Goal: Task Accomplishment & Management: Manage account settings

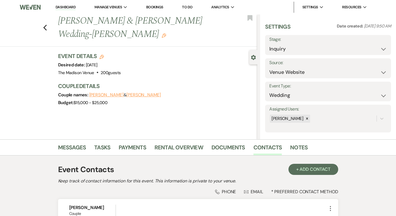
select select "5"
click at [66, 6] on link "Dashboard" at bounding box center [66, 7] width 20 height 5
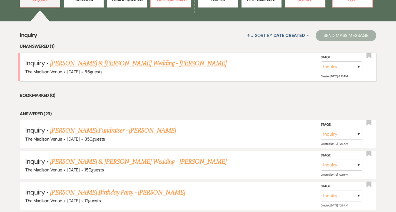
scroll to position [193, 0]
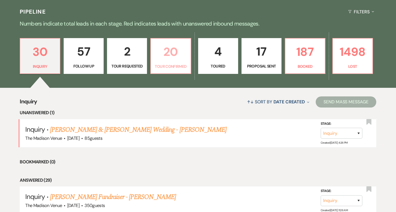
click at [168, 43] on p "20" at bounding box center [170, 52] width 33 height 19
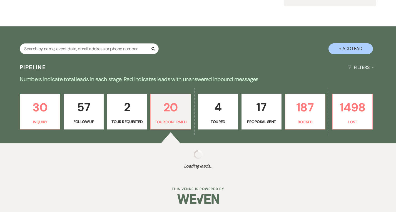
select select "4"
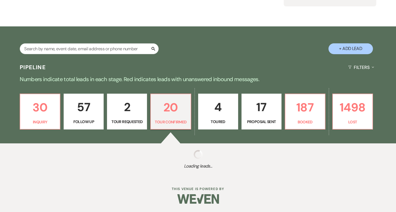
select select "4"
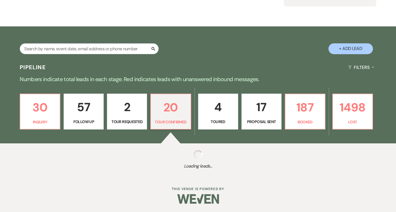
select select "4"
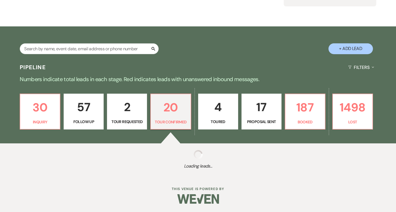
select select "4"
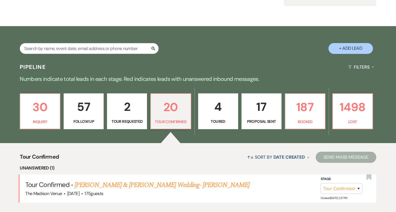
scroll to position [126, 0]
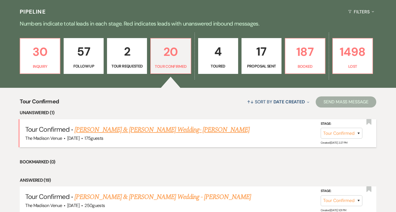
click at [139, 129] on link "Henry Wessel & Kristy Lyons's Wedding- Cher" at bounding box center [162, 130] width 175 height 10
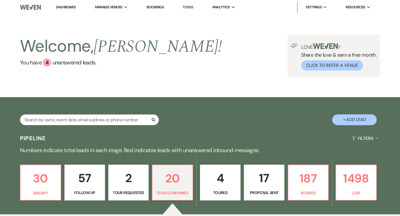
select select "4"
select select "5"
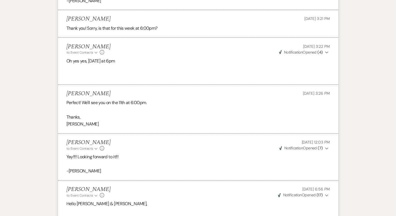
scroll to position [1700, 0]
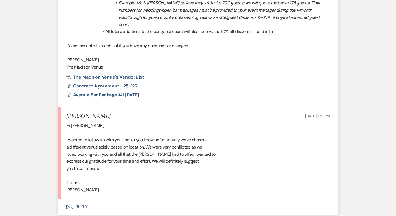
click at [63, 199] on button "Envelope Reply" at bounding box center [198, 207] width 280 height 16
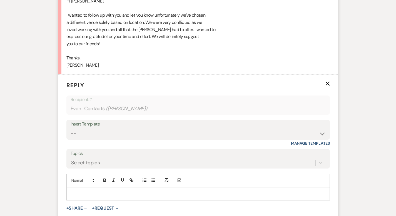
scroll to position [1831, 0]
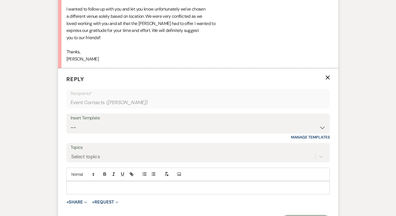
click at [76, 185] on p at bounding box center [198, 188] width 255 height 6
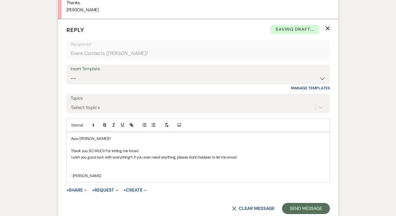
scroll to position [1893, 0]
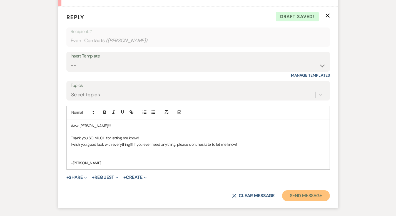
click at [315, 190] on button "Send Message" at bounding box center [306, 195] width 48 height 11
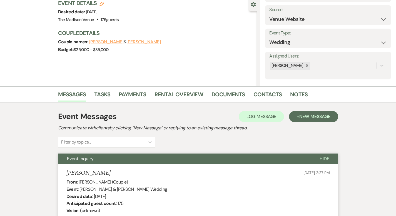
scroll to position [0, 0]
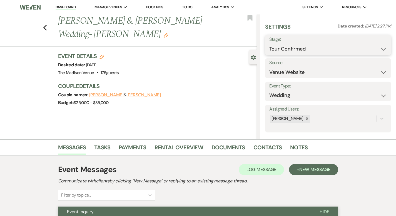
click at [310, 45] on select "Inquiry Follow Up Tour Requested Tour Confirmed Toured Proposal Sent Booked Lost" at bounding box center [328, 49] width 118 height 11
select select "8"
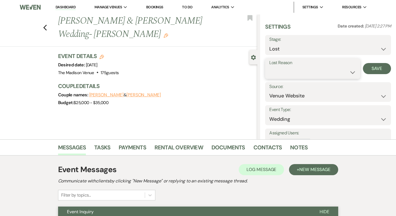
click at [312, 72] on select "Booked Elsewhere Budget Date Unavailable No Response Not a Good Match Capacity …" at bounding box center [312, 72] width 86 height 11
select select "6"
click at [375, 61] on div "Lost Reason Booked Elsewhere Budget Date Unavailable No Response Not a Good Mat…" at bounding box center [328, 68] width 126 height 21
click at [372, 66] on button "Save" at bounding box center [377, 68] width 28 height 11
click at [43, 24] on icon "Previous" at bounding box center [45, 27] width 4 height 7
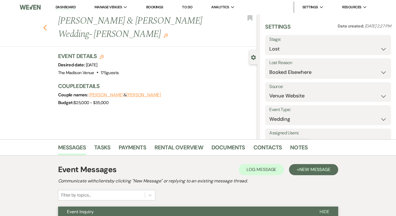
select select "4"
select select "8"
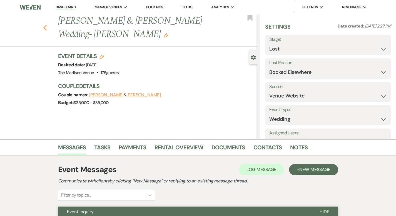
select select "6"
select select "4"
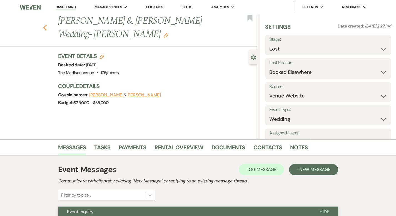
select select "4"
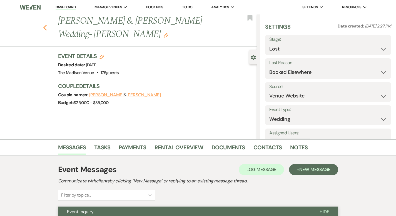
select select "4"
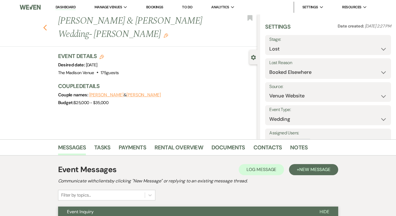
select select "4"
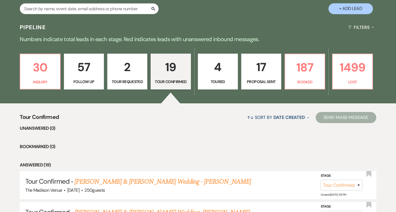
scroll to position [96, 0]
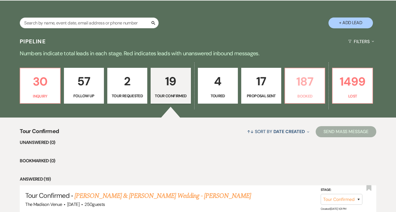
click at [300, 83] on p "187" at bounding box center [305, 81] width 33 height 19
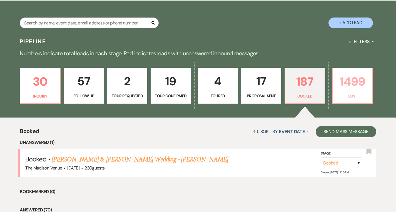
click at [352, 81] on p "1499" at bounding box center [352, 81] width 33 height 19
select select "8"
select select "11"
select select "8"
select select "11"
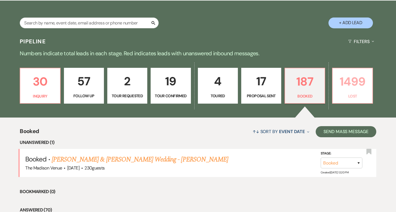
select select "8"
select select "1"
select select "8"
select select "1"
select select "8"
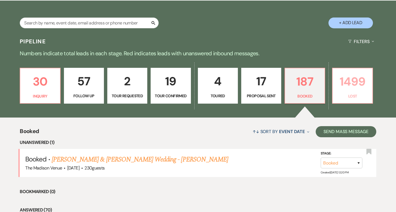
select select "6"
select select "8"
select select "7"
select select "8"
select select "6"
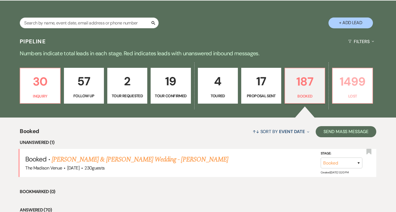
select select "8"
select select "1"
select select "8"
select select "1"
select select "8"
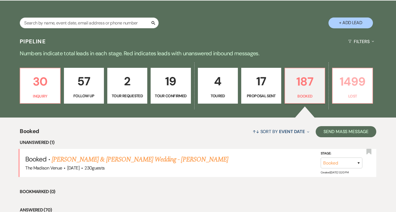
select select "5"
select select "8"
select select "10"
select select "8"
select select "1"
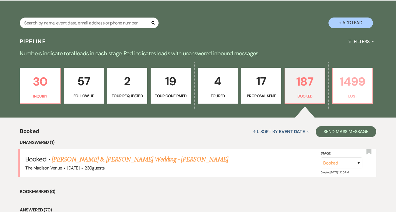
select select "8"
select select "7"
select select "8"
select select "10"
select select "8"
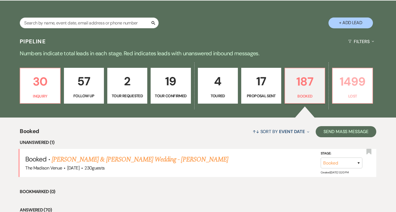
select select "6"
select select "8"
select select "6"
select select "8"
select select "6"
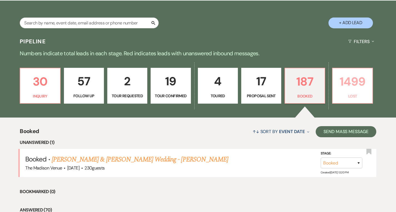
select select "8"
select select "5"
select select "8"
select select "10"
select select "8"
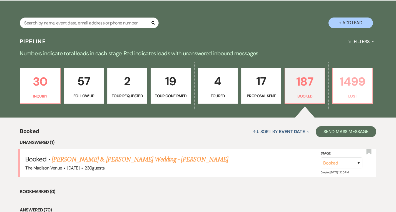
select select "8"
select select "5"
select select "8"
select select "5"
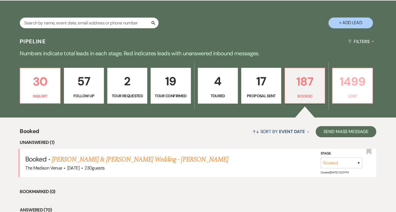
select select "8"
select select "5"
select select "8"
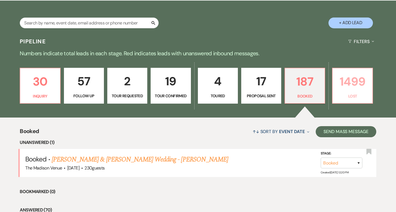
select select "8"
select select "5"
select select "8"
select select "6"
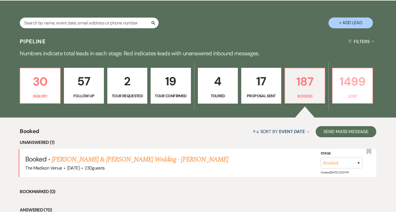
select select "8"
select select "5"
select select "8"
select select "5"
select select "8"
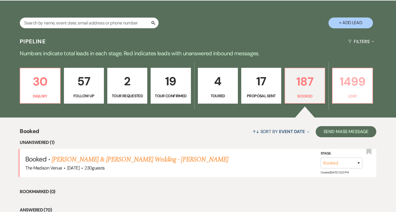
select select "8"
select select "5"
select select "8"
select select "10"
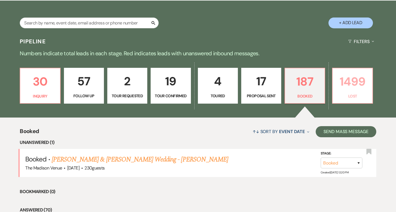
select select "8"
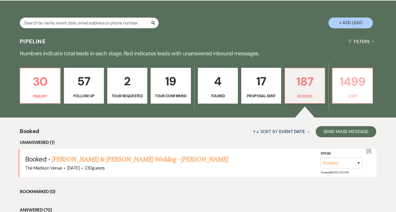
select select "5"
select select "8"
select select "5"
select select "8"
select select "5"
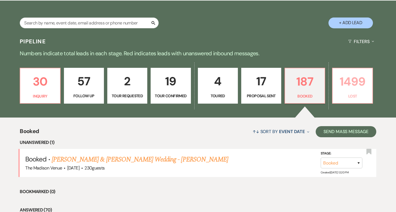
select select "8"
select select "5"
select select "8"
select select "7"
select select "8"
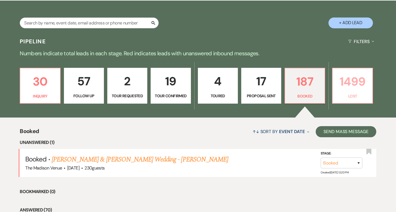
select select "5"
select select "8"
select select "10"
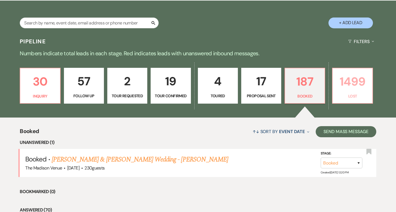
select select "8"
select select "6"
select select "8"
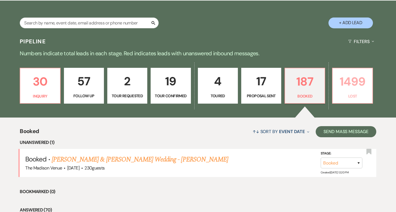
select select "8"
select select "5"
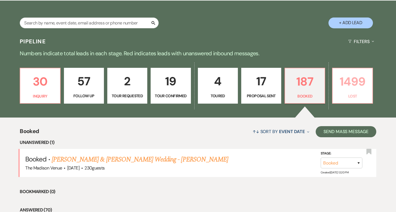
select select "8"
select select "10"
select select "8"
select select "5"
select select "8"
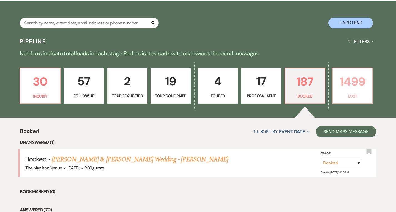
select select "5"
select select "8"
select select "5"
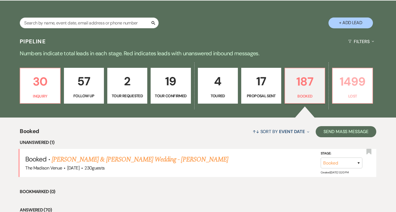
select select "8"
select select "5"
select select "8"
select select "5"
select select "8"
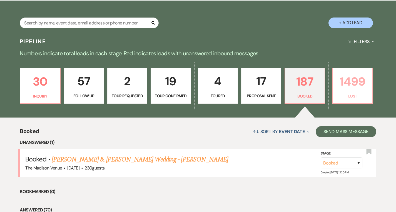
select select "5"
select select "8"
select select "6"
select select "8"
select select "10"
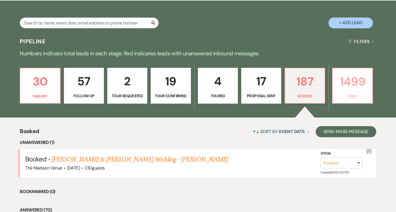
select select "8"
select select "10"
select select "8"
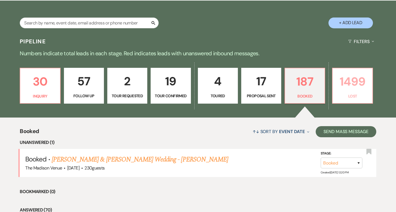
select select "5"
select select "8"
select select "6"
select select "8"
select select "5"
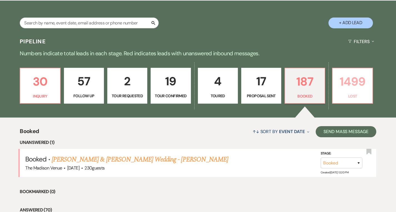
select select "8"
select select "1"
select select "8"
select select "5"
select select "8"
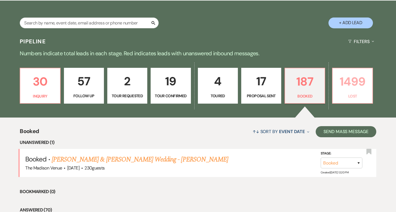
select select "7"
select select "8"
select select "5"
select select "8"
select select "6"
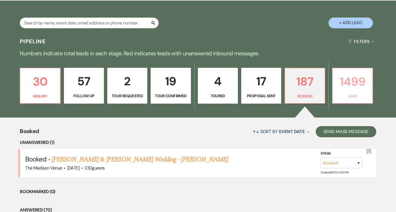
select select "8"
select select "6"
select select "8"
select select "5"
select select "8"
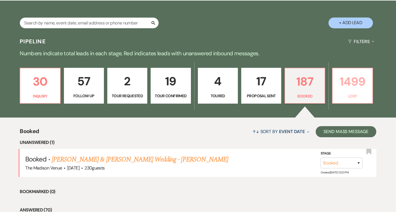
select select "5"
select select "8"
select select "5"
select select "8"
select select "5"
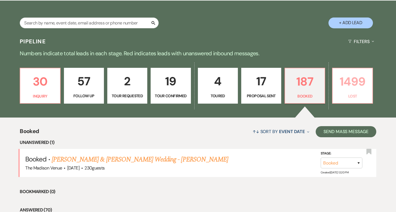
select select "8"
select select "5"
select select "8"
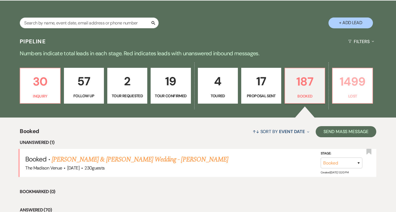
select select "6"
select select "8"
select select "5"
select select "8"
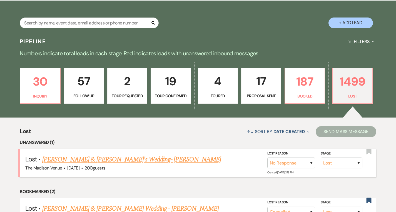
click at [83, 168] on span "·" at bounding box center [82, 168] width 2 height 0
click at [105, 160] on link "Cynthia & Wale's Wedding- Cher" at bounding box center [131, 160] width 179 height 10
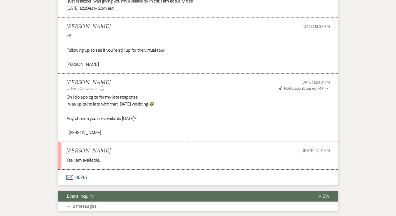
scroll to position [816, 0]
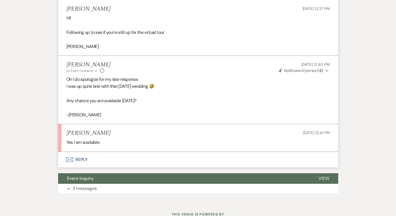
click at [60, 152] on button "Envelope Reply" at bounding box center [198, 160] width 280 height 16
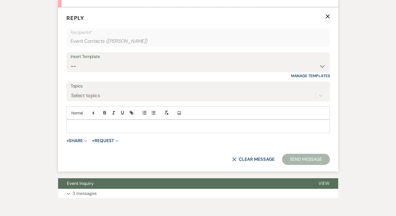
scroll to position [965, 0]
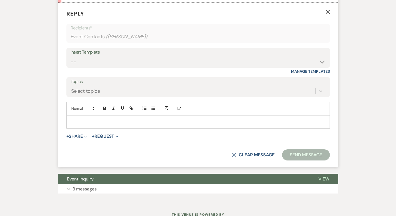
click at [71, 119] on p at bounding box center [198, 122] width 255 height 6
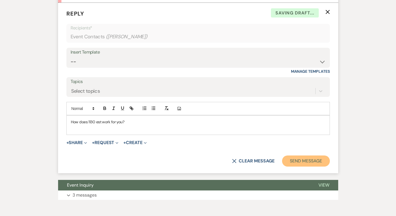
click at [315, 156] on button "Send Message" at bounding box center [306, 161] width 48 height 11
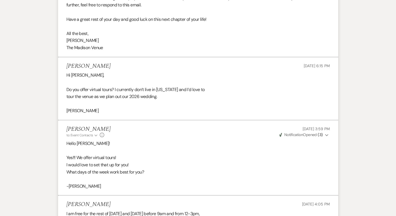
scroll to position [883, 0]
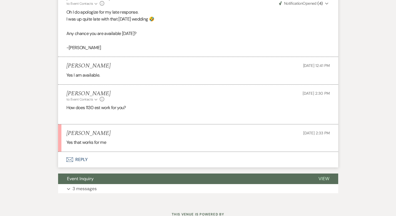
click at [64, 152] on button "Envelope Reply" at bounding box center [198, 160] width 280 height 16
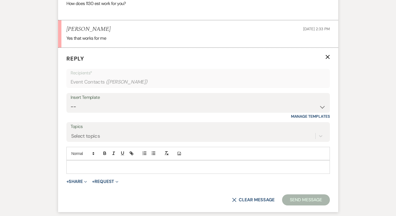
scroll to position [988, 0]
click at [67, 160] on div at bounding box center [198, 166] width 263 height 13
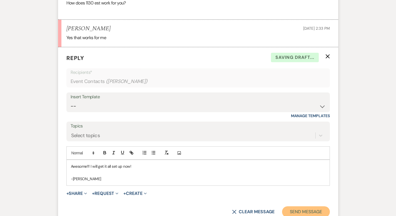
click at [323, 207] on button "Send Message" at bounding box center [306, 212] width 48 height 11
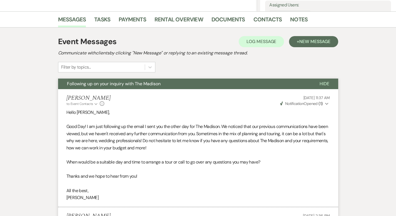
scroll to position [0, 0]
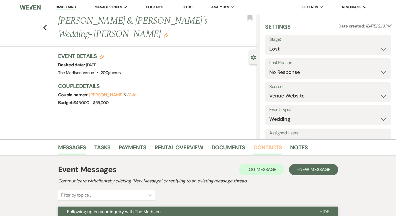
click at [254, 147] on link "Contacts" at bounding box center [268, 149] width 29 height 12
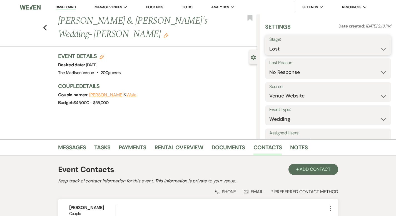
click at [304, 47] on select "Inquiry Follow Up Tour Requested Tour Confirmed Toured Proposal Sent Booked Lost" at bounding box center [328, 49] width 118 height 11
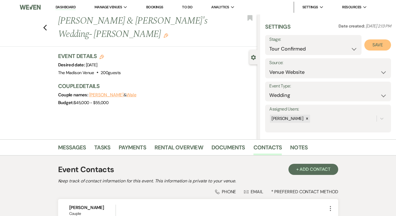
click at [379, 46] on button "Save" at bounding box center [378, 44] width 27 height 11
click at [43, 25] on use "button" at bounding box center [45, 28] width 4 height 6
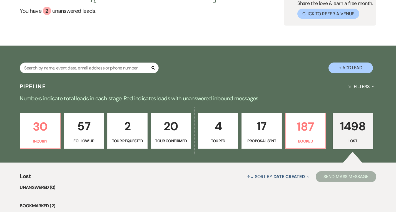
scroll to position [53, 0]
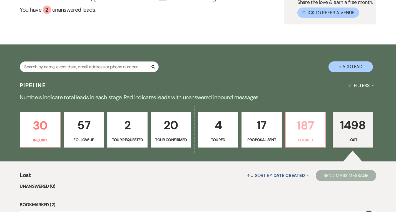
click at [310, 132] on p "187" at bounding box center [305, 125] width 33 height 19
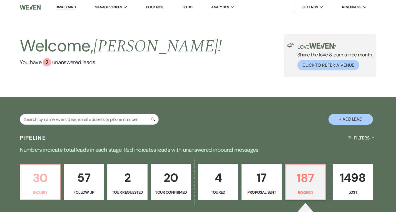
click at [26, 186] on p "30" at bounding box center [40, 178] width 33 height 19
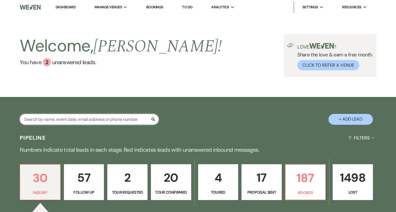
click at [104, 118] on input "text" at bounding box center [89, 119] width 139 height 11
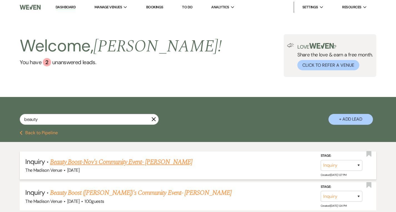
click at [112, 162] on link "Beauty Boost-Nov's Community Event- [PERSON_NAME]" at bounding box center [121, 162] width 142 height 10
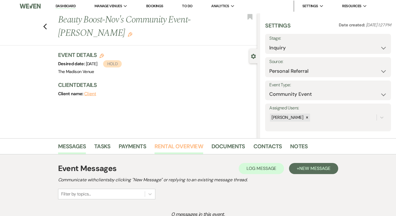
scroll to position [71, 0]
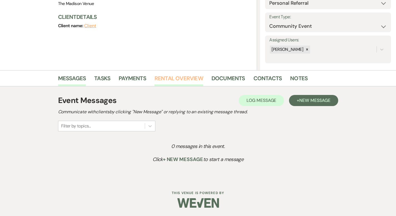
click at [159, 75] on link "Rental Overview" at bounding box center [179, 80] width 49 height 12
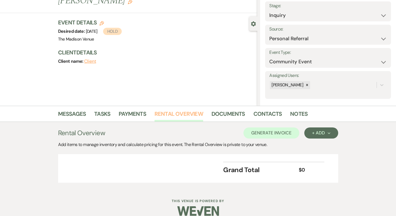
scroll to position [42, 0]
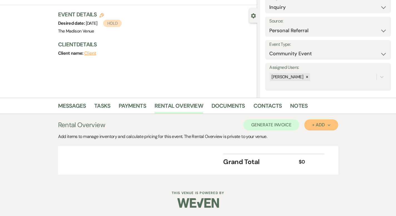
click at [330, 123] on div "+ Add Next" at bounding box center [321, 125] width 18 height 4
click at [334, 144] on button "Category" at bounding box center [318, 146] width 29 height 9
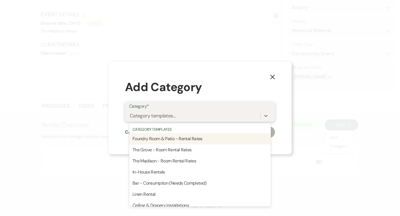
click at [210, 114] on div "Category templates..." at bounding box center [195, 116] width 132 height 10
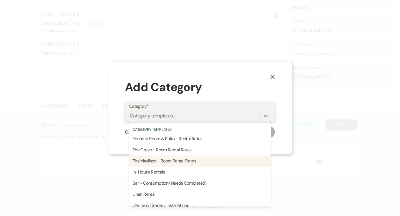
click at [204, 158] on div "The Madison - Room Rental Rates" at bounding box center [200, 161] width 142 height 11
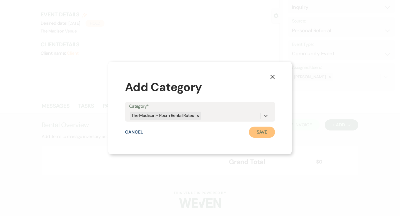
click at [261, 133] on button "Save" at bounding box center [262, 132] width 26 height 11
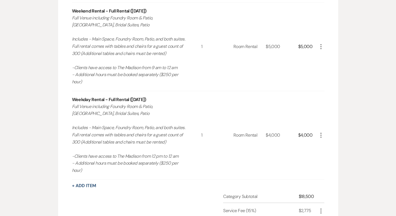
scroll to position [344, 0]
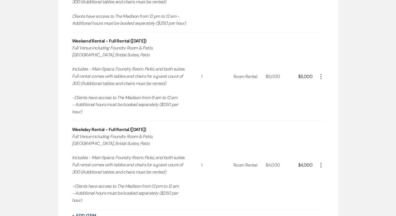
click at [322, 74] on use "button" at bounding box center [321, 76] width 1 height 5
click at [348, 96] on button "X Delete" at bounding box center [333, 96] width 30 height 9
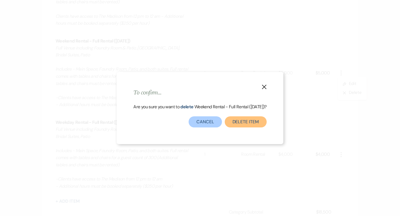
click at [251, 124] on button "Delete Item" at bounding box center [246, 121] width 42 height 11
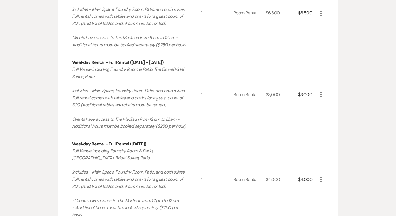
scroll to position [123, 0]
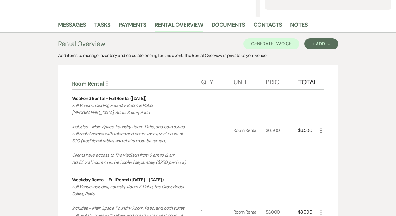
click at [324, 132] on icon "More" at bounding box center [321, 131] width 7 height 7
click at [327, 149] on icon "X" at bounding box center [325, 150] width 3 height 4
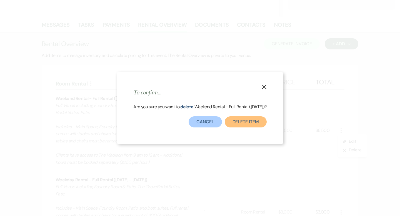
click at [254, 122] on button "Delete Item" at bounding box center [246, 121] width 42 height 11
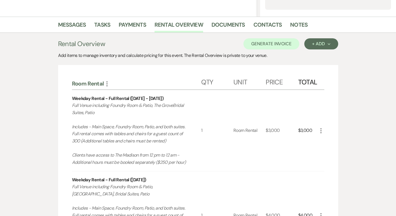
click at [322, 131] on use "button" at bounding box center [321, 130] width 1 height 5
click at [327, 149] on icon "X" at bounding box center [325, 150] width 3 height 4
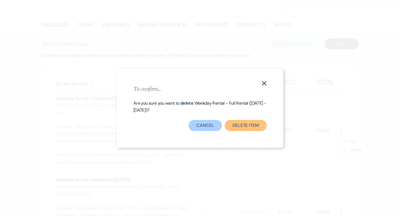
click at [257, 128] on button "Delete Item" at bounding box center [246, 125] width 42 height 11
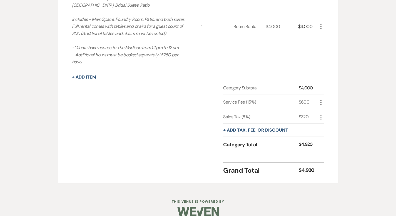
scroll to position [230, 0]
click at [324, 23] on icon "More" at bounding box center [321, 26] width 7 height 7
click at [347, 33] on button "Pencil Edit" at bounding box center [332, 37] width 29 height 9
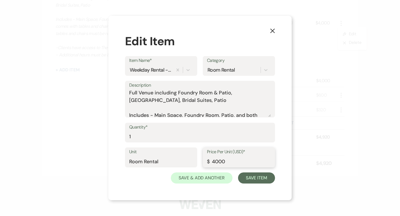
click at [227, 163] on input "4000" at bounding box center [239, 161] width 64 height 11
click at [249, 178] on button "Save Item" at bounding box center [256, 178] width 37 height 11
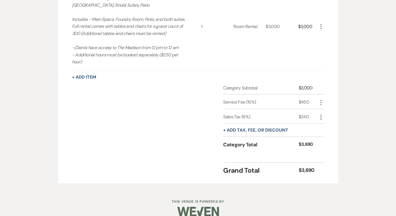
click at [324, 99] on icon "More" at bounding box center [321, 102] width 7 height 7
click at [348, 118] on button "Delete Delete" at bounding box center [333, 122] width 30 height 9
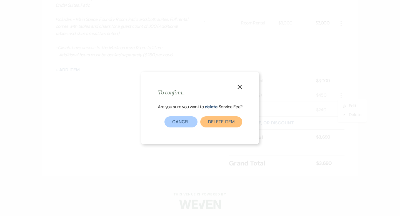
click at [234, 122] on button "Delete item" at bounding box center [221, 121] width 42 height 11
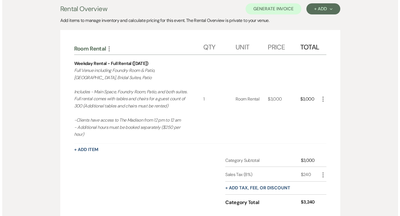
scroll to position [145, 0]
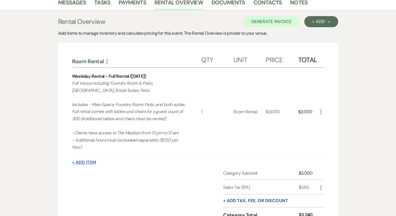
click at [72, 160] on button "+ Add Item" at bounding box center [84, 162] width 24 height 4
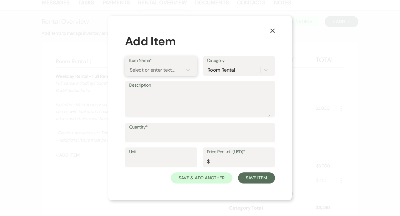
click at [152, 72] on div "Select or enter text..." at bounding box center [152, 70] width 45 height 8
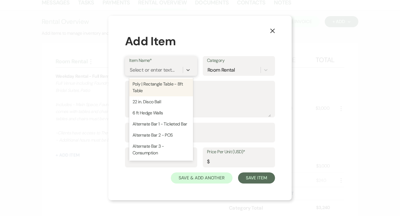
click at [152, 72] on div "Select or enter text..." at bounding box center [152, 70] width 45 height 8
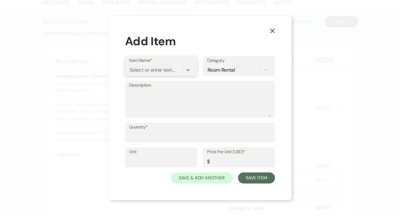
click at [161, 68] on div "Select or enter text..." at bounding box center [152, 70] width 45 height 8
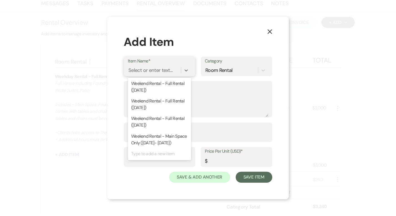
scroll to position [1414, 0]
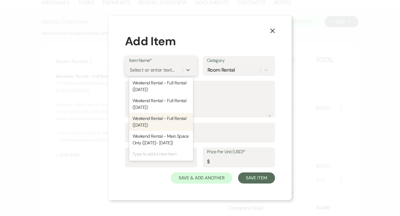
click at [180, 113] on div "Weekend Rental - Full Rental (Sunday)" at bounding box center [161, 122] width 64 height 18
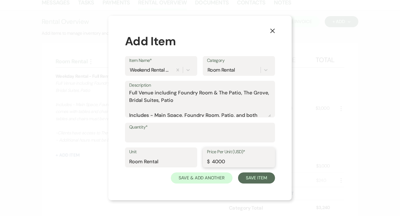
drag, startPoint x: 229, startPoint y: 162, endPoint x: 205, endPoint y: 163, distance: 24.8
click at [205, 163] on div "Price Per Unit (USD)* $ 4000" at bounding box center [239, 158] width 72 height 20
click at [171, 142] on input "Quantity*" at bounding box center [200, 136] width 142 height 11
click at [256, 179] on button "Save Item" at bounding box center [256, 178] width 37 height 11
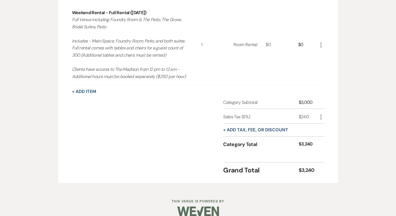
scroll to position [299, 0]
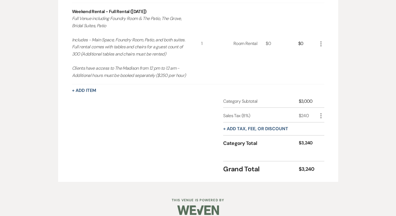
click at [324, 41] on icon "More" at bounding box center [321, 44] width 7 height 7
click at [347, 50] on button "Pencil Edit" at bounding box center [332, 54] width 29 height 9
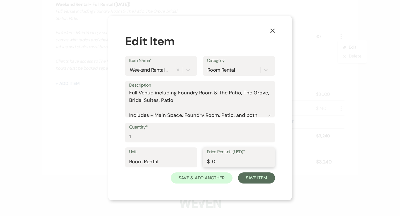
click at [220, 160] on input "0" at bounding box center [239, 161] width 64 height 11
click at [261, 176] on button "Save Item" at bounding box center [256, 178] width 37 height 11
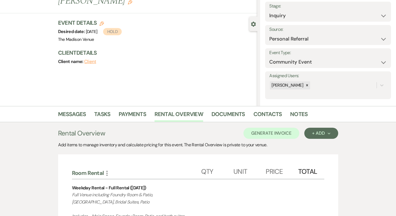
scroll to position [232, 0]
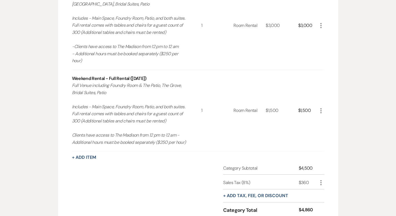
click at [324, 22] on icon "More" at bounding box center [321, 25] width 7 height 7
click at [327, 44] on use "button" at bounding box center [325, 45] width 3 height 3
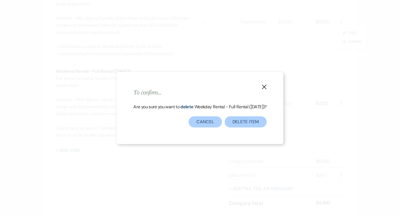
click at [262, 85] on icon "X" at bounding box center [264, 87] width 5 height 5
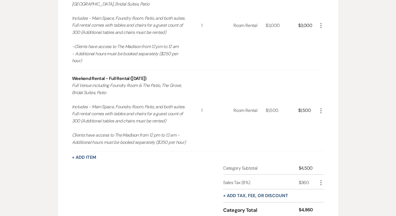
click at [324, 22] on icon "More" at bounding box center [321, 25] width 7 height 7
click at [347, 32] on button "Pencil Edit" at bounding box center [332, 36] width 29 height 9
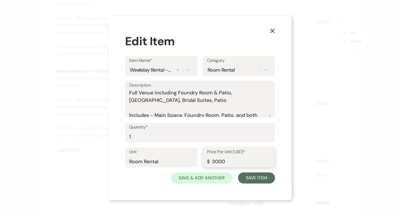
click at [235, 158] on input "3000" at bounding box center [239, 161] width 64 height 11
click at [249, 177] on button "Save Item" at bounding box center [256, 178] width 37 height 11
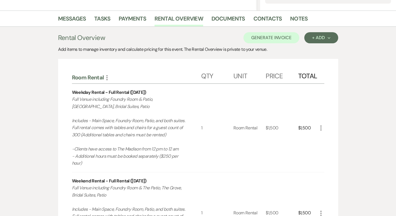
scroll to position [0, 0]
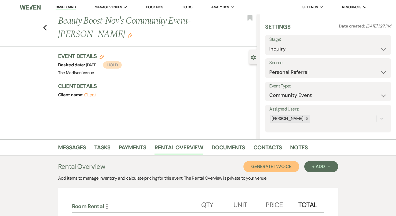
click at [299, 167] on button "Generate Invoice" at bounding box center [272, 166] width 56 height 11
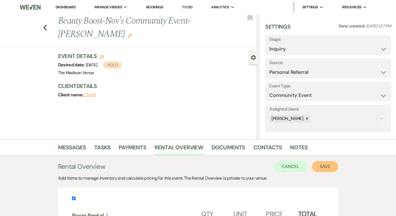
click at [334, 167] on button "Save" at bounding box center [325, 166] width 26 height 11
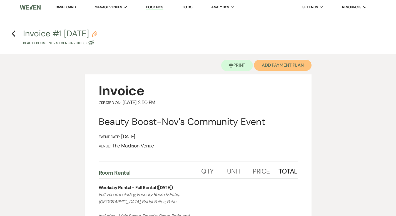
click at [289, 68] on button "Add Payment Plan" at bounding box center [283, 65] width 58 height 11
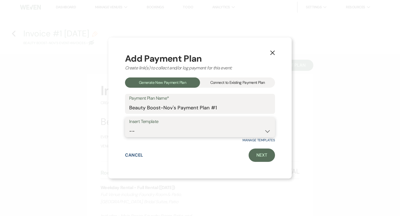
click at [227, 131] on select "-- 2000 Deposit + 5 Payment Plan Payment in full Add-On Invoices 25% - 4 Paymen…" at bounding box center [200, 131] width 142 height 11
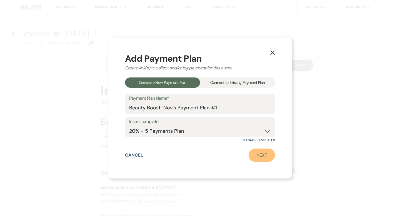
click at [258, 158] on link "Next" at bounding box center [262, 155] width 26 height 13
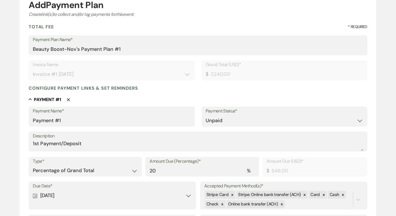
scroll to position [118, 0]
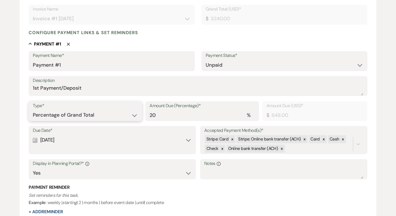
click at [85, 114] on select "Dollar Amount Percentage of Grand Total" at bounding box center [85, 115] width 105 height 11
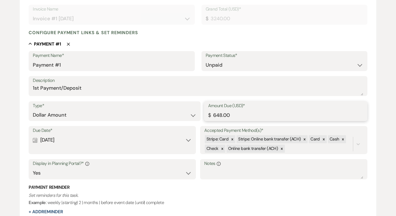
drag, startPoint x: 204, startPoint y: 114, endPoint x: 200, endPoint y: 114, distance: 3.3
click at [200, 114] on div "Type* Dollar Amount Percentage of Grand Total Amount Due (USD)* $ 648.00" at bounding box center [198, 113] width 339 height 25
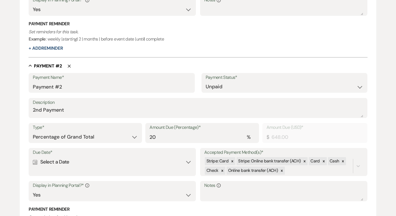
scroll to position [287, 0]
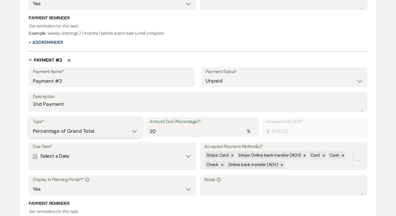
click at [118, 132] on select "Dollar Amount Percentage of Grand Total" at bounding box center [85, 131] width 105 height 11
drag, startPoint x: 118, startPoint y: 132, endPoint x: 117, endPoint y: 125, distance: 7.4
click at [117, 125] on label "Type*" at bounding box center [85, 122] width 105 height 8
click at [116, 130] on select "Dollar Amount Percentage of Grand Total" at bounding box center [85, 131] width 105 height 11
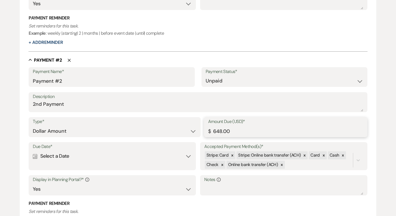
click at [216, 131] on input "648.00" at bounding box center [285, 131] width 155 height 11
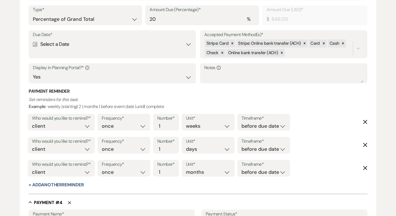
scroll to position [621, 0]
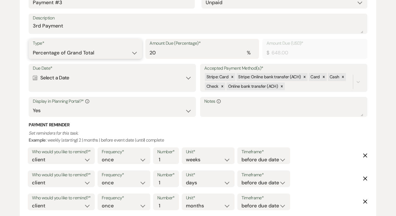
click at [124, 52] on select "Dollar Amount Percentage of Grand Total" at bounding box center [85, 53] width 105 height 11
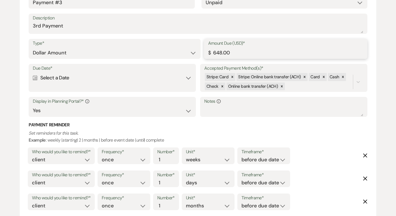
click at [216, 53] on input "648.00" at bounding box center [285, 53] width 155 height 11
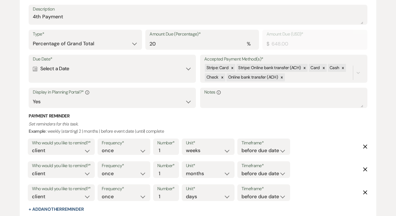
scroll to position [887, 0]
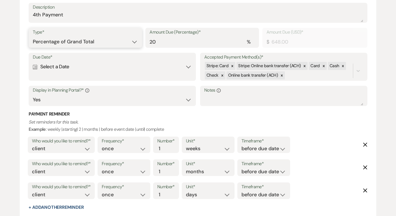
click at [121, 38] on select "Dollar Amount Percentage of Grand Total" at bounding box center [85, 41] width 105 height 11
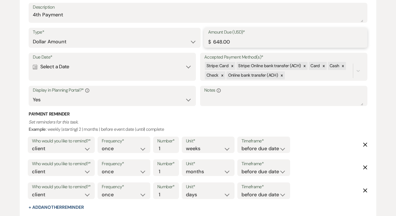
click at [216, 41] on input "648.00" at bounding box center [285, 41] width 155 height 11
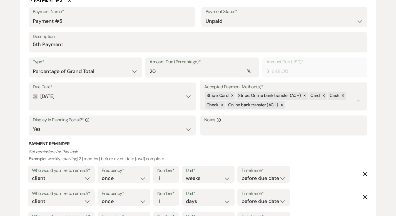
scroll to position [1140, 0]
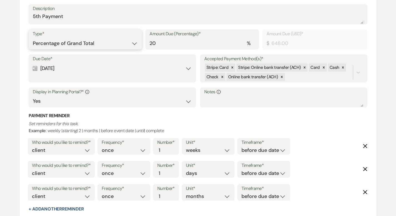
click at [108, 42] on select "Dollar Amount Percentage of Grand Total" at bounding box center [85, 43] width 105 height 11
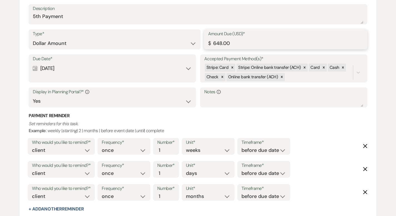
click at [216, 42] on input "648.00" at bounding box center [285, 43] width 155 height 11
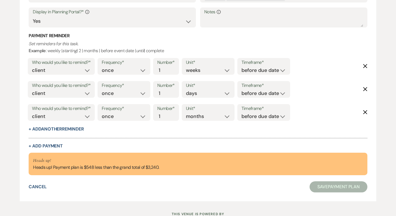
scroll to position [1240, 0]
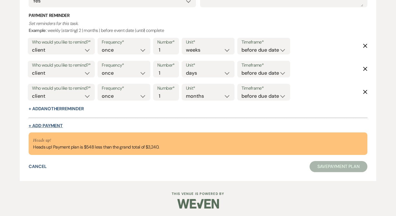
click at [50, 125] on button "+ Add Payment" at bounding box center [46, 126] width 34 height 4
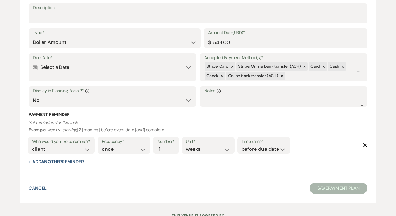
scroll to position [1417, 0]
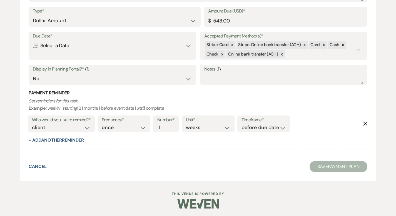
click at [86, 50] on div "Due Date* Calendar Select a Date Expand" at bounding box center [112, 46] width 167 height 28
click at [187, 40] on div "Calendar Select a Date Expand" at bounding box center [112, 45] width 159 height 11
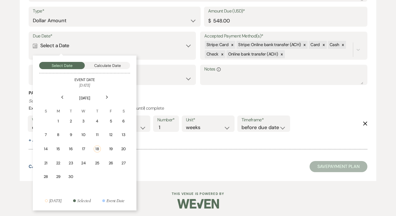
click at [105, 96] on div "Next" at bounding box center [107, 97] width 9 height 9
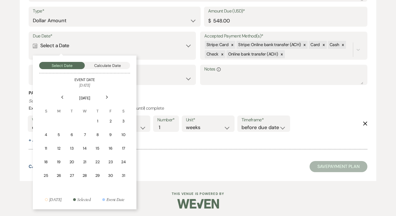
click at [105, 96] on div "Next" at bounding box center [107, 97] width 9 height 9
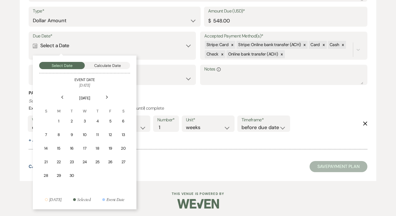
click at [105, 96] on div "Next" at bounding box center [107, 97] width 9 height 9
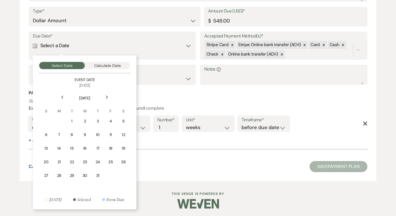
click at [63, 96] on icon "Previous" at bounding box center [62, 97] width 3 height 3
click at [49, 117] on td "1" at bounding box center [46, 121] width 13 height 13
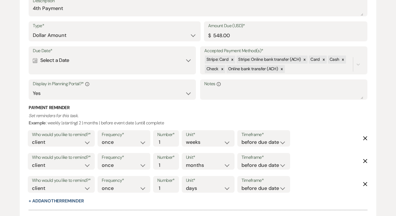
scroll to position [892, 0]
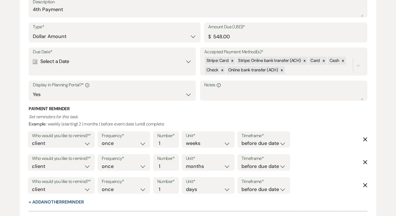
click at [144, 66] on div "Calendar Select a Date Expand" at bounding box center [112, 61] width 159 height 11
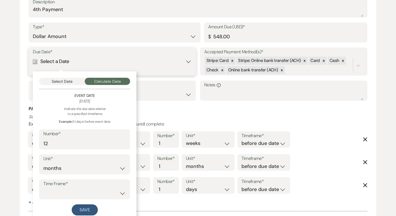
click at [65, 80] on button "Select Date" at bounding box center [62, 81] width 46 height 7
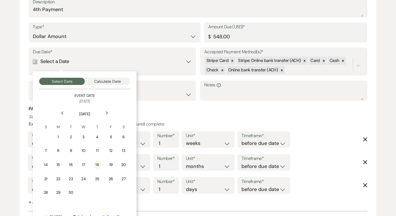
click at [106, 113] on icon "Next" at bounding box center [107, 112] width 3 height 3
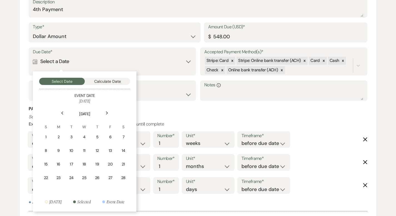
click at [106, 113] on icon "Next" at bounding box center [107, 112] width 3 height 3
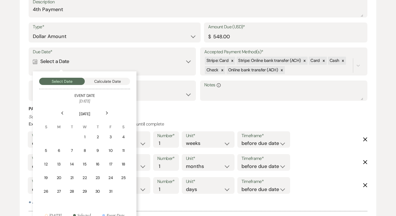
click at [106, 113] on icon "Next" at bounding box center [107, 112] width 3 height 3
click at [74, 150] on div "8" at bounding box center [72, 151] width 5 height 6
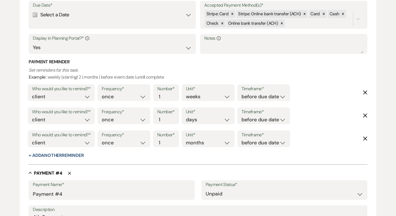
scroll to position [548, 0]
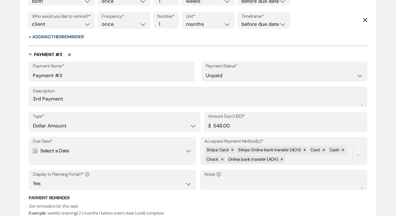
click at [77, 155] on div "Calendar Select a Date Expand" at bounding box center [112, 151] width 159 height 11
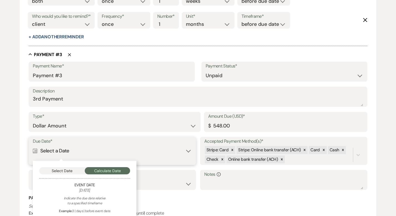
click at [71, 168] on button "Select Date" at bounding box center [62, 170] width 46 height 7
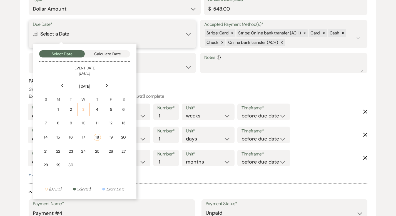
scroll to position [665, 0]
click at [108, 85] on div "Next" at bounding box center [107, 85] width 9 height 9
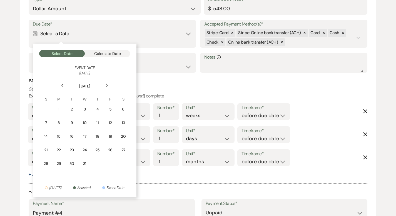
click at [108, 85] on div "Next" at bounding box center [107, 85] width 9 height 9
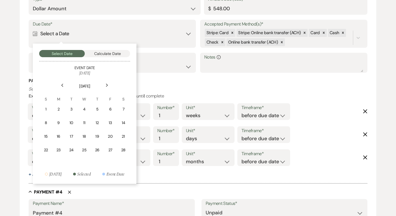
click at [108, 85] on div "Next" at bounding box center [107, 85] width 9 height 9
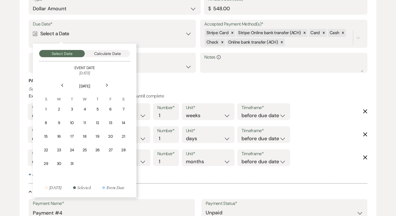
click at [108, 85] on div "Next" at bounding box center [107, 85] width 9 height 9
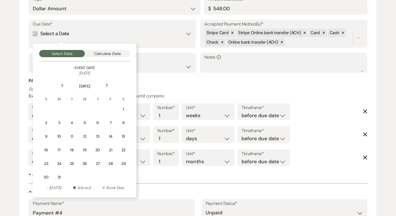
click at [108, 85] on div "Next" at bounding box center [107, 85] width 9 height 9
click at [63, 85] on icon "Previous" at bounding box center [62, 85] width 3 height 3
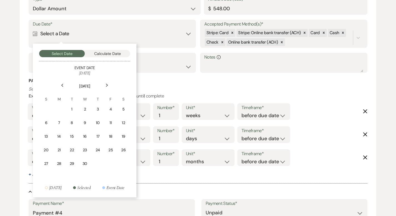
click at [63, 85] on icon "Previous" at bounding box center [62, 85] width 3 height 3
click at [85, 135] on div "15" at bounding box center [84, 137] width 5 height 6
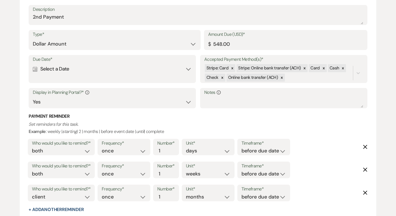
scroll to position [351, 0]
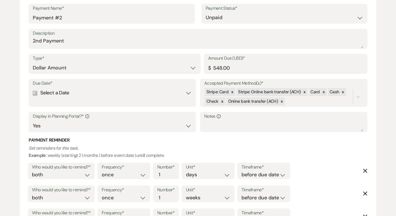
click at [77, 97] on div "Calendar Select a Date Expand" at bounding box center [112, 93] width 159 height 11
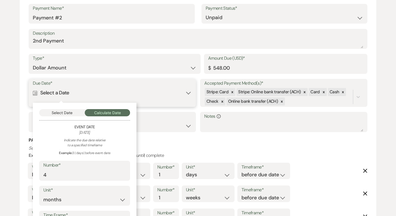
click at [69, 112] on button "Select Date" at bounding box center [62, 112] width 46 height 7
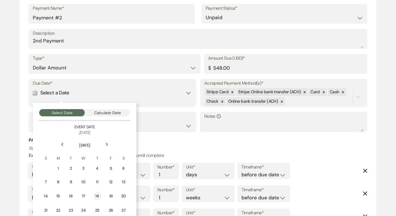
click at [106, 144] on icon "Next" at bounding box center [107, 144] width 3 height 3
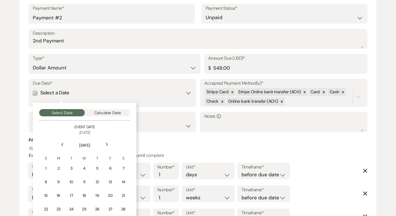
click at [106, 144] on icon "Next" at bounding box center [107, 144] width 3 height 3
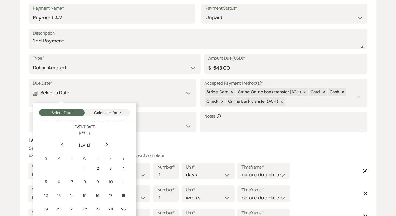
click at [106, 144] on icon "Next" at bounding box center [107, 144] width 3 height 3
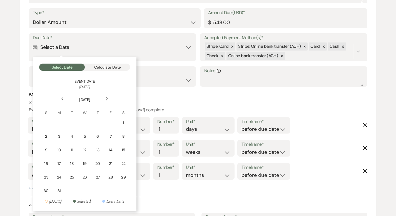
scroll to position [397, 0]
click at [62, 98] on use at bounding box center [62, 98] width 2 height 3
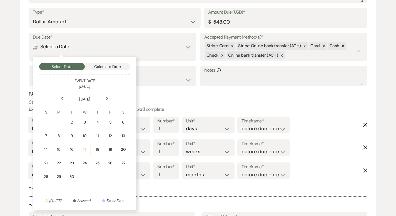
click at [86, 147] on div "17" at bounding box center [84, 150] width 5 height 6
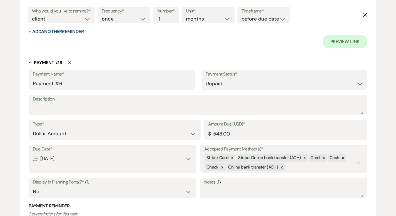
scroll to position [1497, 0]
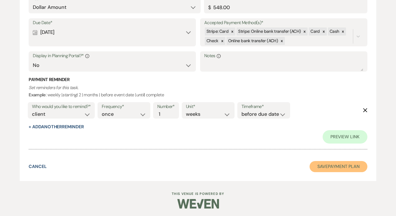
click at [322, 167] on button "Save Payment Plan" at bounding box center [339, 166] width 58 height 11
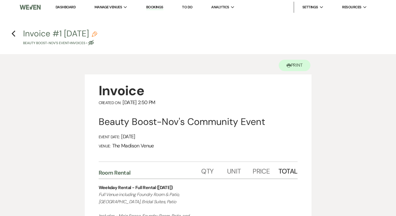
click at [97, 33] on use "button" at bounding box center [95, 34] width 6 height 6
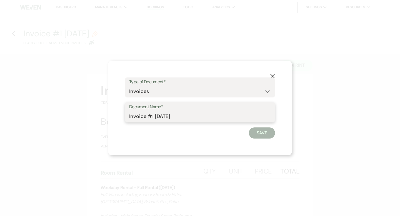
drag, startPoint x: 146, startPoint y: 116, endPoint x: 122, endPoint y: 117, distance: 24.5
click at [122, 117] on div "X Type of Document* Special Event Insurance Vendor Certificate of Insurance Con…" at bounding box center [200, 108] width 184 height 95
drag, startPoint x: 161, startPoint y: 116, endPoint x: 154, endPoint y: 116, distance: 7.0
click at [154, 116] on input "BB Invoice #1 9-18-2025" at bounding box center [200, 116] width 142 height 11
click at [255, 132] on button "Save" at bounding box center [262, 133] width 26 height 11
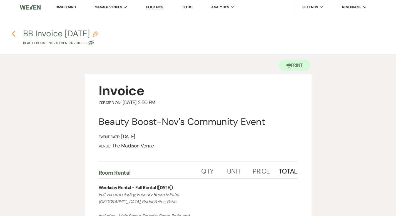
click at [13, 34] on icon "Previous" at bounding box center [13, 33] width 4 height 7
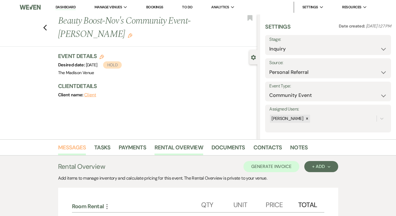
click at [58, 146] on link "Messages" at bounding box center [72, 149] width 28 height 12
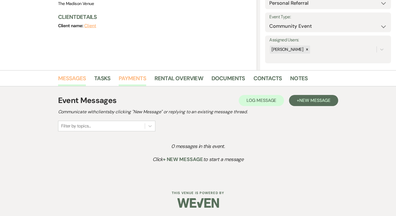
scroll to position [71, 0]
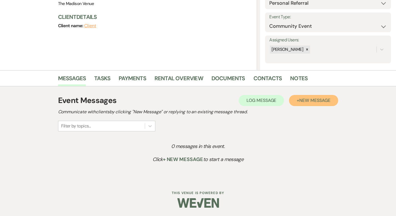
click at [330, 100] on span "New Message" at bounding box center [314, 101] width 31 height 6
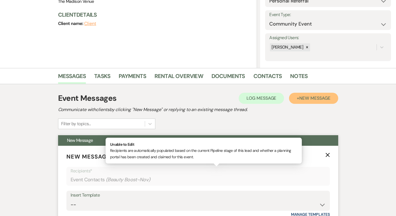
scroll to position [171, 0]
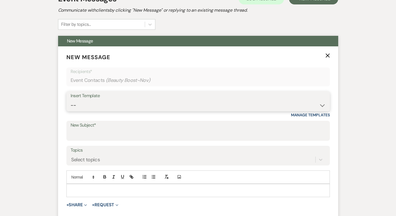
click at [101, 110] on select "-- Weven Planning Portal Introduction (Booked Events) Corporate Lead Follow Up …" at bounding box center [198, 105] width 255 height 11
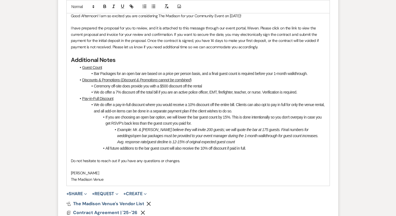
scroll to position [475, 0]
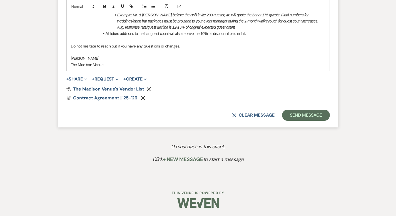
click at [66, 77] on button "+ Share Expand" at bounding box center [76, 79] width 21 height 4
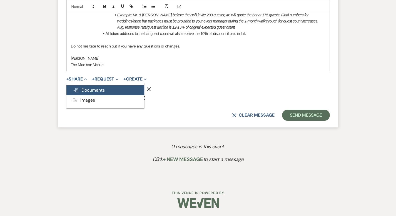
click at [73, 87] on span "Doc Upload Documents" at bounding box center [89, 90] width 32 height 6
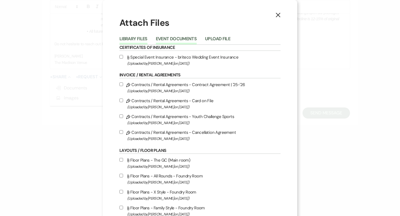
click at [170, 37] on button "Event Documents" at bounding box center [176, 41] width 41 height 8
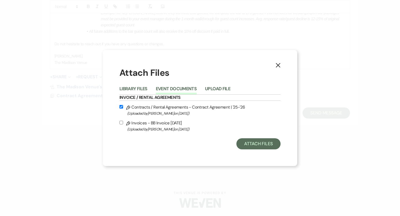
click at [122, 123] on input "Pencil Invoices - BB Invoice 9-18-2025 (Uploaded by Cherron Bielfeldt on Sep 18…" at bounding box center [122, 123] width 4 height 4
click at [252, 147] on button "Attach Files" at bounding box center [259, 143] width 44 height 11
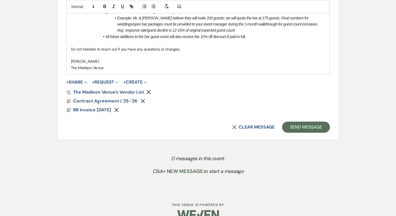
scroll to position [421, 0]
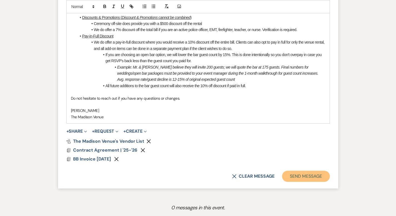
click at [318, 177] on button "Send Message" at bounding box center [306, 176] width 48 height 11
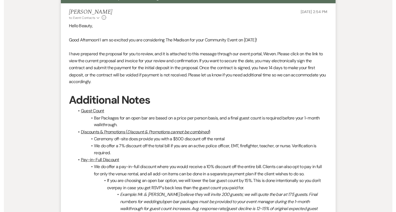
scroll to position [0, 0]
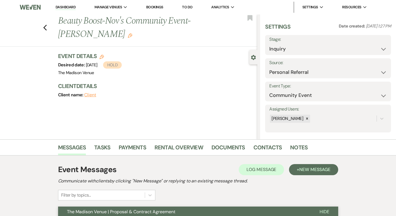
click at [63, 6] on link "Dashboard" at bounding box center [66, 7] width 20 height 5
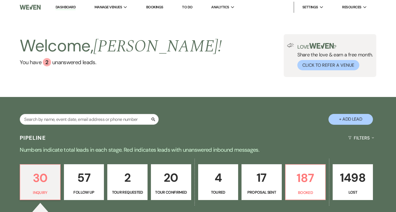
click at [63, 8] on link "Dashboard" at bounding box center [66, 7] width 20 height 5
click at [66, 4] on li "Dashboard" at bounding box center [66, 7] width 26 height 11
click at [65, 7] on link "Dashboard" at bounding box center [66, 7] width 20 height 5
click at [96, 118] on input "text" at bounding box center [89, 119] width 139 height 11
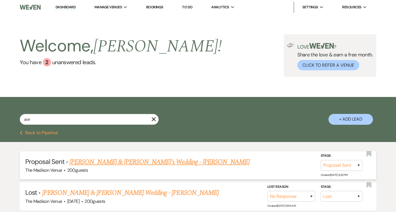
click at [116, 164] on link "Nick P & Avrie T's Wedding - Cher" at bounding box center [160, 162] width 180 height 10
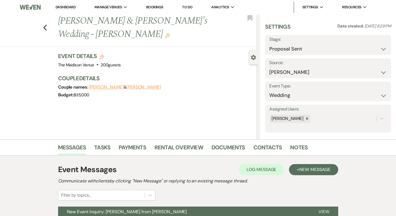
click at [100, 55] on use "button" at bounding box center [102, 57] width 4 height 4
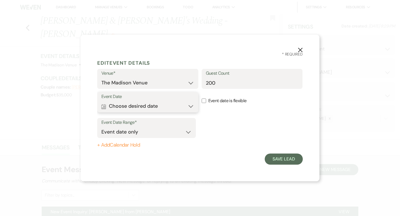
click at [148, 109] on button "Calendar Choose desired date Expand" at bounding box center [147, 106] width 93 height 11
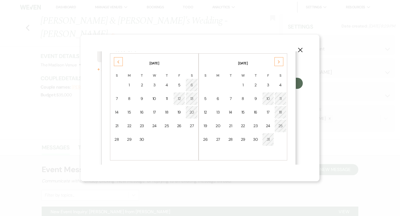
scroll to position [72, 0]
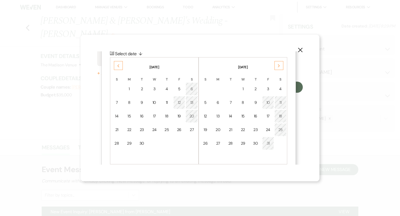
click at [194, 128] on div "27" at bounding box center [191, 130] width 5 height 6
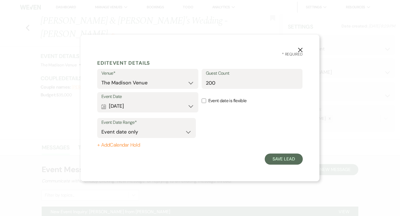
scroll to position [0, 0]
click at [279, 162] on button "Save Lead" at bounding box center [284, 159] width 38 height 11
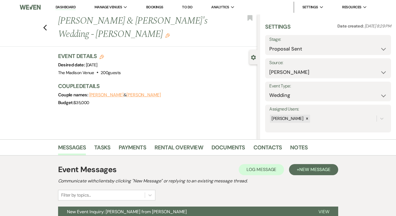
click at [100, 55] on icon "Edit" at bounding box center [102, 57] width 4 height 4
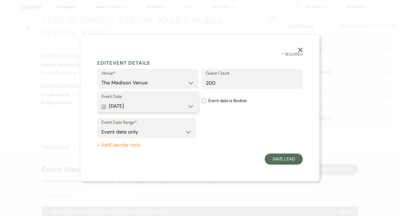
click at [142, 108] on button "Calendar Jun 27, 2026 Expand" at bounding box center [147, 106] width 93 height 11
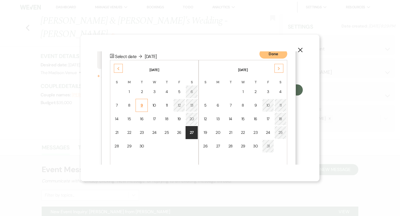
scroll to position [71, 0]
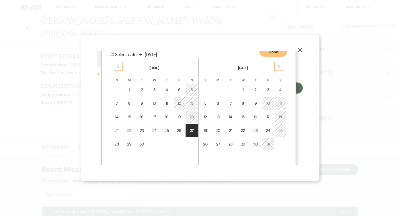
click at [191, 132] on div "27" at bounding box center [191, 131] width 5 height 6
click at [269, 54] on button "Done" at bounding box center [274, 51] width 28 height 9
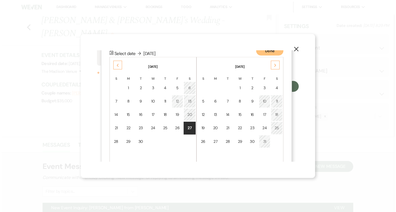
scroll to position [0, 0]
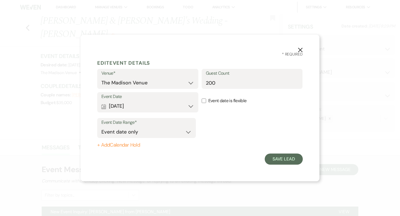
click at [132, 145] on button "+ Add Calendar Hold" at bounding box center [146, 146] width 99 height 6
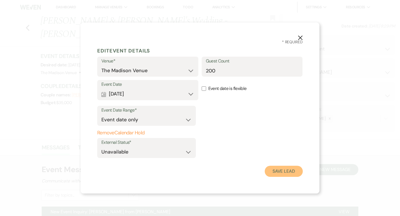
click at [289, 168] on button "Save Lead" at bounding box center [284, 171] width 38 height 11
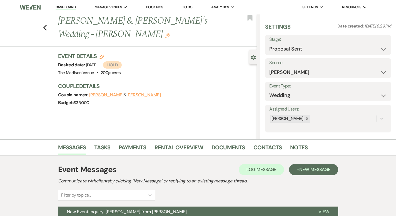
click at [63, 8] on link "Dashboard" at bounding box center [66, 7] width 20 height 5
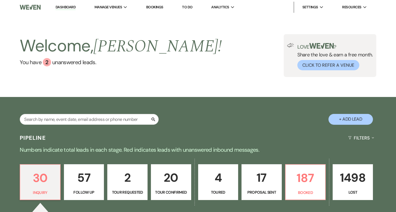
click at [68, 6] on link "Dashboard" at bounding box center [66, 7] width 20 height 5
click at [63, 121] on input "text" at bounding box center [89, 119] width 139 height 11
paste input "Jasmine Sledge"
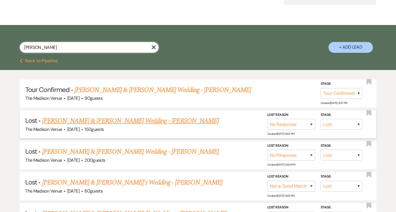
scroll to position [72, 0]
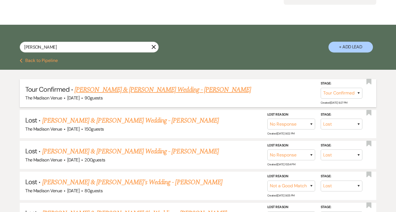
click at [101, 91] on link "Joel & Agrawal's Wedding - Cher" at bounding box center [163, 90] width 177 height 10
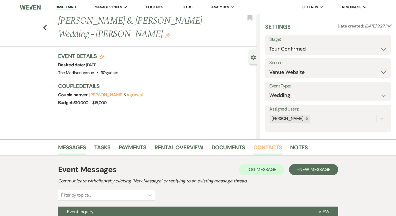
click at [254, 148] on link "Contacts" at bounding box center [268, 149] width 29 height 12
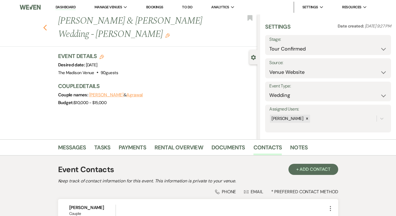
click at [43, 24] on icon "Previous" at bounding box center [45, 27] width 4 height 7
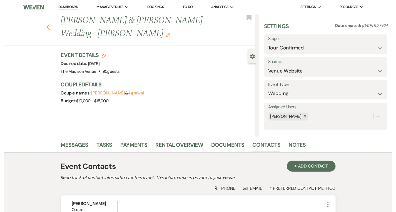
scroll to position [72, 0]
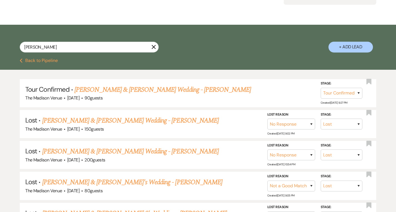
click at [154, 46] on icon "X" at bounding box center [154, 47] width 4 height 4
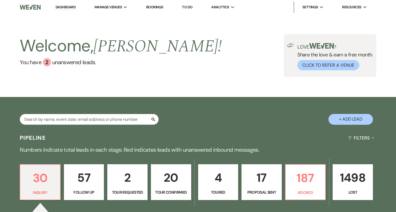
click at [357, 119] on button "+ Add Lead" at bounding box center [351, 119] width 44 height 11
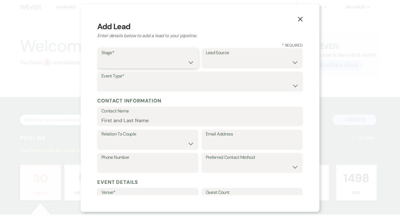
click at [115, 62] on select "Inquiry Follow Up Tour Requested Tour Confirmed Toured Proposal Sent Booked Lost" at bounding box center [147, 62] width 93 height 11
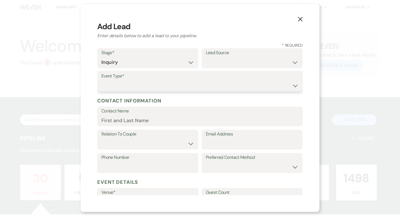
click at [132, 84] on select "Wedding Anniversary Party Baby Shower Bachelorette / Bachelor Party Birthday Pa…" at bounding box center [199, 85] width 197 height 11
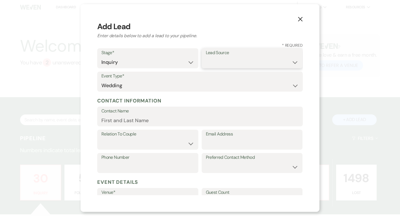
click at [213, 63] on select "Weven Venue Website Instagram Facebook Pinterest Google The Knot Wedding Wire H…" at bounding box center [252, 62] width 93 height 11
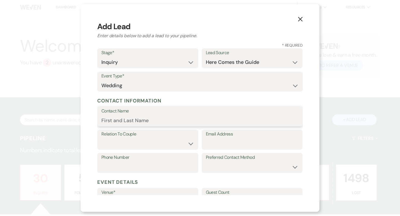
click at [152, 118] on input "Contact Name" at bounding box center [199, 120] width 197 height 11
paste input "Jasmine Sledge"
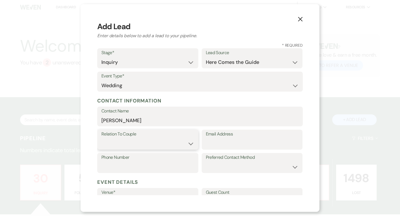
click at [144, 143] on select "Couple Planner Parent of Couple Family Member Friend Other" at bounding box center [147, 143] width 93 height 11
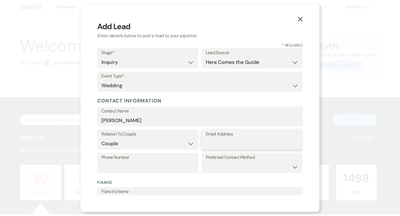
click at [222, 142] on input "Email Address" at bounding box center [252, 143] width 93 height 11
paste input "jsledge91@gmail.com"
click at [128, 168] on input "Phone Number" at bounding box center [147, 167] width 93 height 11
click at [106, 169] on input "Phone Number" at bounding box center [147, 167] width 93 height 11
paste input "2168350501"
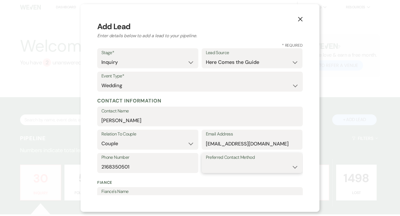
click at [208, 166] on select "Email Phone Text" at bounding box center [252, 167] width 93 height 11
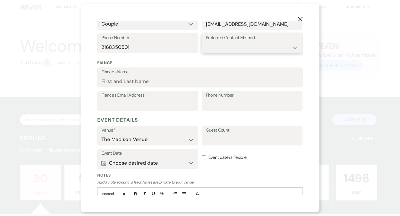
scroll to position [155, 0]
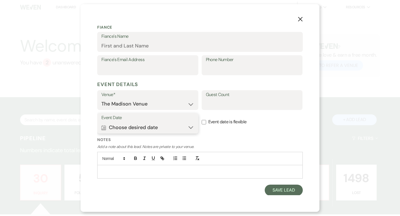
click at [154, 127] on button "Calendar Choose desired date Expand" at bounding box center [147, 127] width 93 height 11
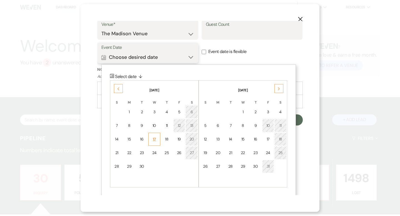
scroll to position [227, 0]
click at [190, 152] on div "27" at bounding box center [191, 152] width 5 height 6
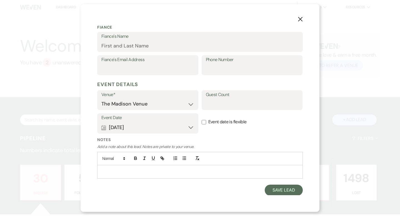
click at [233, 97] on label "Guest Count" at bounding box center [252, 95] width 93 height 8
click at [233, 99] on input "Guest Count" at bounding box center [252, 104] width 93 height 11
click at [273, 192] on button "Save Lead" at bounding box center [284, 190] width 38 height 11
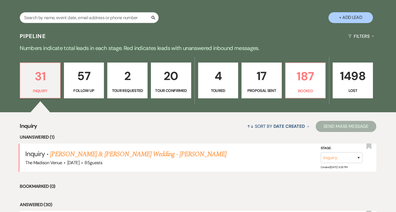
scroll to position [222, 0]
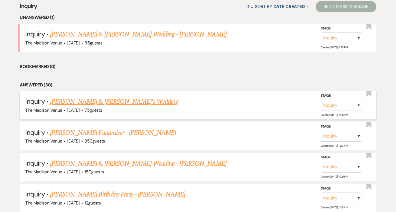
click at [119, 104] on link "Jasmine Sledge & Fiance's Wedding" at bounding box center [114, 102] width 128 height 10
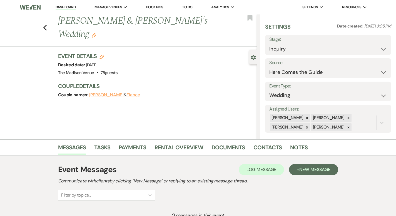
click at [308, 118] on icon at bounding box center [307, 118] width 2 height 2
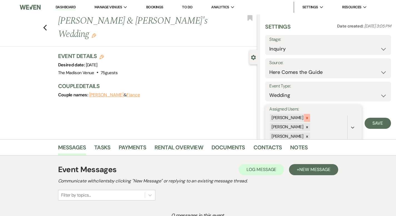
click at [309, 118] on icon at bounding box center [307, 118] width 4 height 4
click at [310, 119] on div at bounding box center [307, 118] width 6 height 8
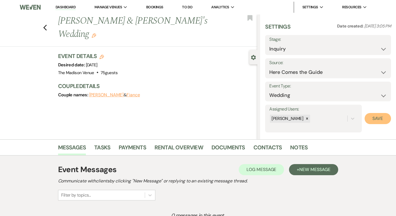
click at [376, 118] on button "Save" at bounding box center [378, 118] width 26 height 11
click at [96, 33] on use "button" at bounding box center [94, 35] width 4 height 4
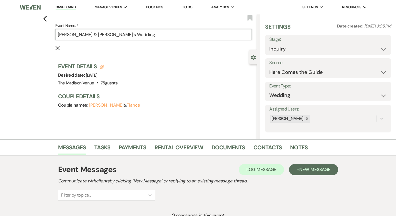
click at [170, 34] on input "Jasmine Sledge & Fiance's Wedding" at bounding box center [153, 34] width 197 height 11
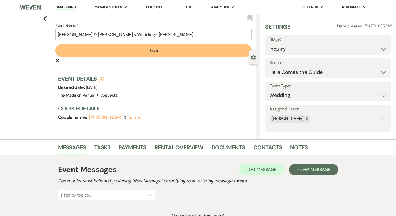
click at [144, 52] on button "Save" at bounding box center [153, 50] width 197 height 12
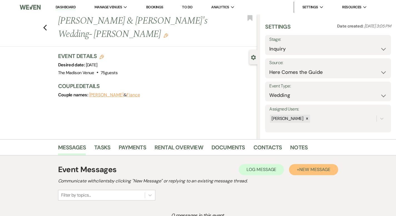
click at [327, 168] on span "New Message" at bounding box center [314, 170] width 31 height 6
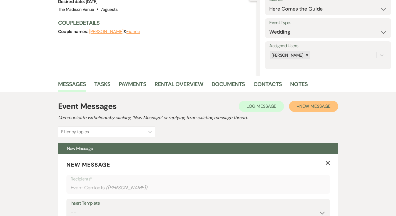
scroll to position [281, 0]
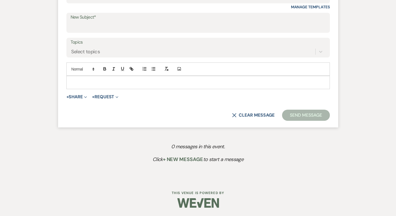
click at [136, 80] on p at bounding box center [198, 83] width 255 height 6
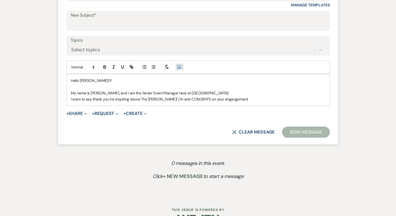
click at [176, 64] on button "Add Photo" at bounding box center [180, 67] width 8 height 7
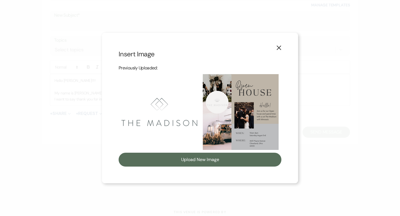
click at [281, 48] on icon "X" at bounding box center [279, 47] width 5 height 5
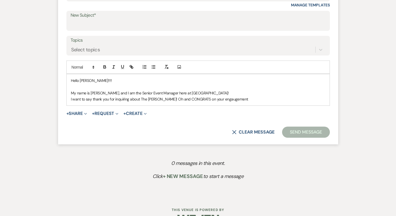
click at [235, 95] on p "My name is Cher, and I am the Senior Event Manager here at The Madison!" at bounding box center [198, 93] width 255 height 6
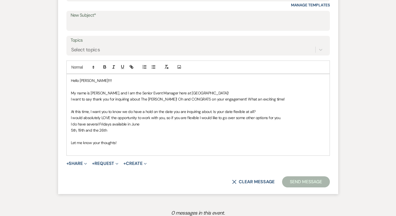
click at [71, 149] on p at bounding box center [198, 149] width 255 height 6
click at [97, 149] on p "Im looking forward" at bounding box center [198, 149] width 255 height 6
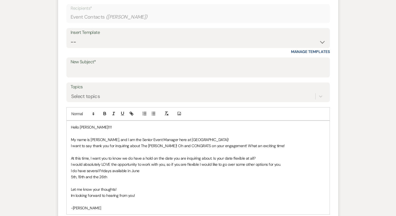
scroll to position [202, 0]
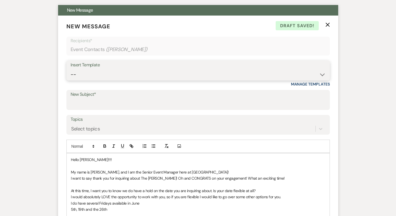
click at [86, 73] on select "-- Weven Planning Portal Introduction (Booked Events) Corporate Lead Follow Up …" at bounding box center [198, 74] width 255 height 11
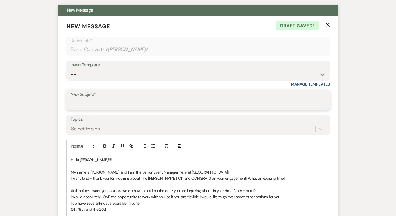
click at [88, 103] on input "New Subject*" at bounding box center [198, 104] width 255 height 11
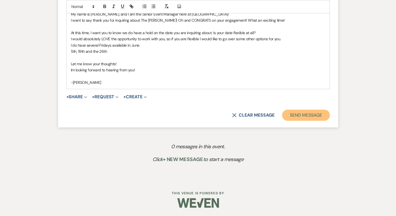
click at [310, 116] on button "Send Message" at bounding box center [306, 115] width 48 height 11
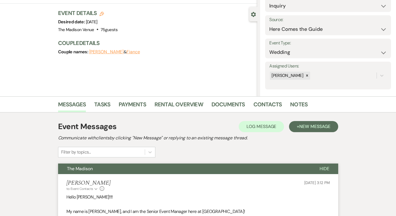
scroll to position [0, 0]
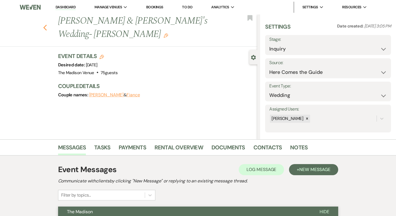
click at [43, 25] on use "button" at bounding box center [45, 28] width 4 height 6
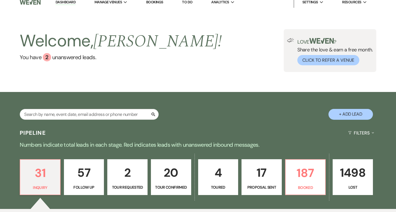
scroll to position [13, 0]
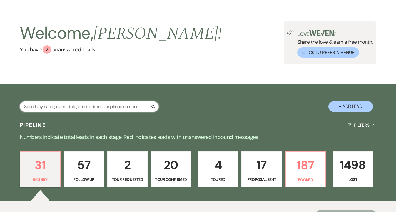
click at [77, 109] on input "text" at bounding box center [89, 106] width 139 height 11
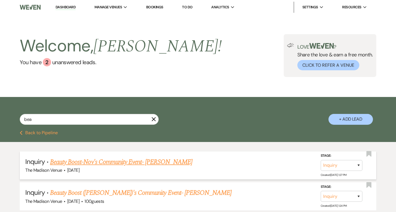
click at [101, 161] on link "Beauty Boost-Nov's Community Event- [PERSON_NAME]" at bounding box center [121, 162] width 142 height 10
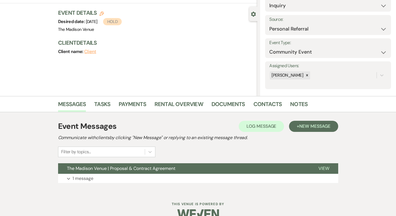
scroll to position [54, 0]
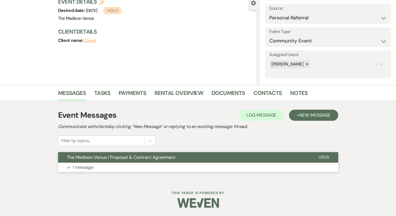
click at [329, 157] on span "View" at bounding box center [324, 158] width 11 height 6
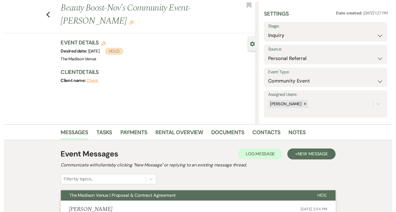
scroll to position [0, 0]
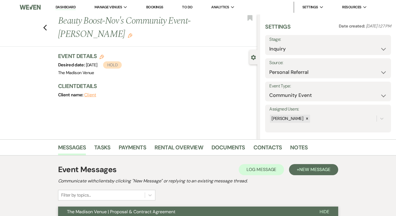
click at [59, 6] on link "Dashboard" at bounding box center [66, 7] width 20 height 5
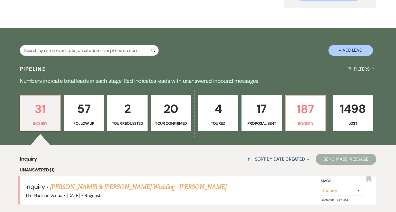
scroll to position [110, 0]
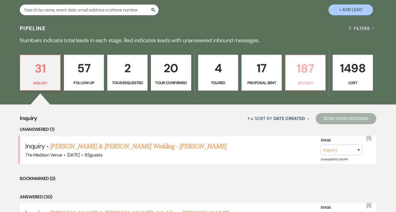
click at [311, 79] on link "187 Booked" at bounding box center [305, 73] width 41 height 36
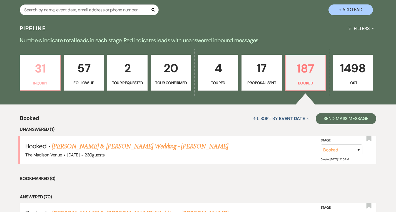
click at [46, 84] on p "Inquiry" at bounding box center [40, 83] width 33 height 6
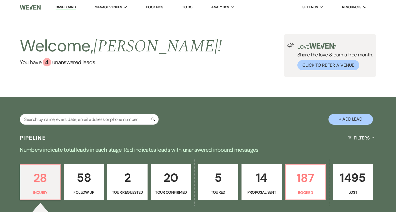
click at [66, 8] on link "Dashboard" at bounding box center [66, 7] width 20 height 5
click at [49, 64] on div "4" at bounding box center [47, 62] width 8 height 8
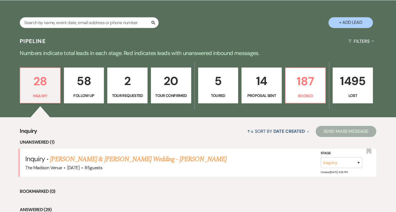
click at [73, 91] on link "58 Follow Up" at bounding box center [84, 86] width 40 height 36
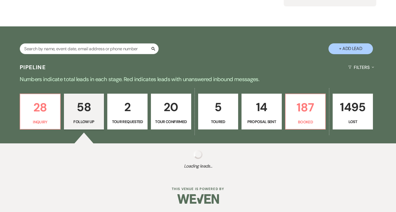
select select "9"
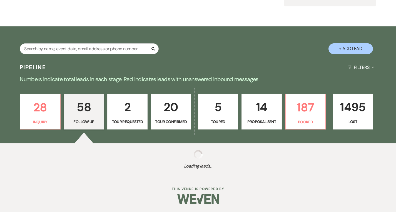
select select "9"
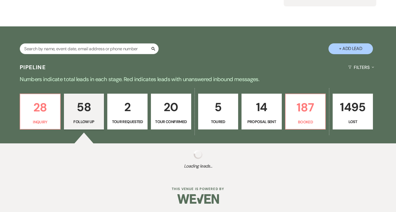
select select "9"
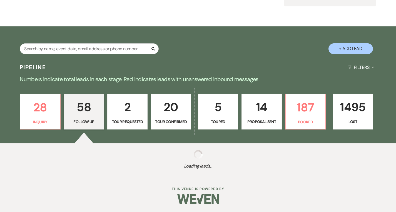
select select "9"
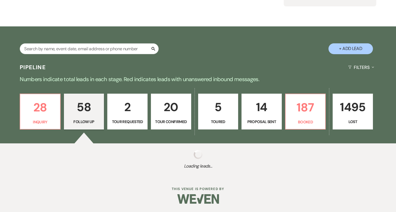
select select "9"
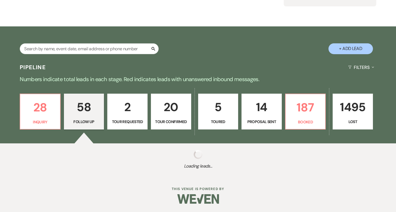
select select "9"
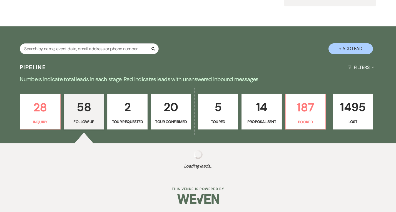
select select "9"
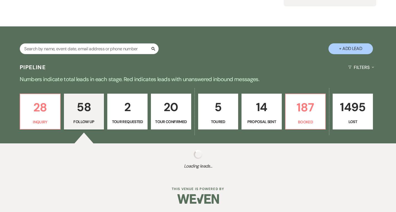
select select "9"
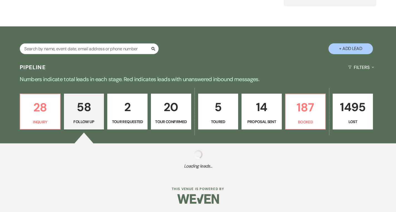
select select "9"
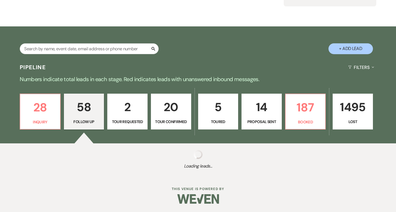
select select "9"
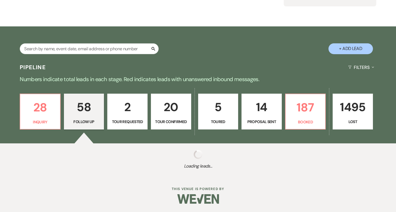
select select "9"
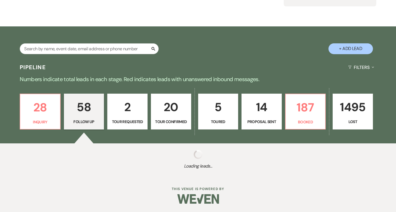
select select "9"
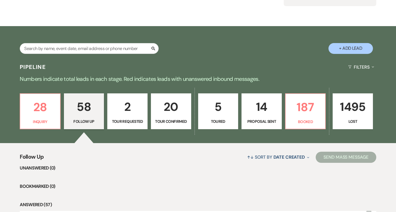
scroll to position [97, 0]
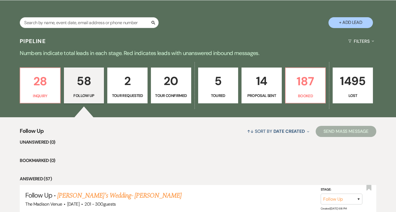
click at [122, 85] on p "2" at bounding box center [127, 81] width 33 height 19
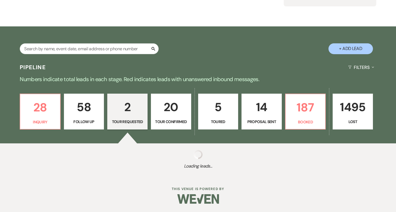
select select "2"
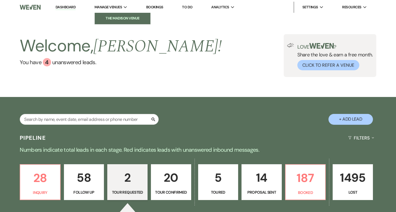
click at [111, 19] on li "The Madison Venue" at bounding box center [123, 19] width 50 height 6
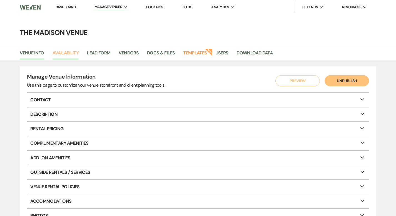
click at [67, 54] on link "Availability" at bounding box center [66, 54] width 26 height 11
select select "3"
select select "2026"
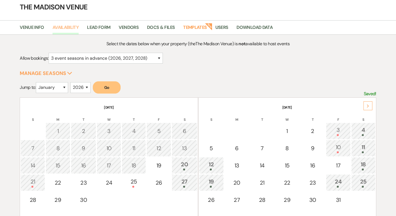
scroll to position [26, 0]
click at [367, 103] on div "Next" at bounding box center [368, 105] width 9 height 9
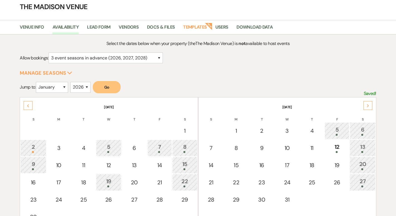
click at [367, 103] on div "Next" at bounding box center [368, 105] width 9 height 9
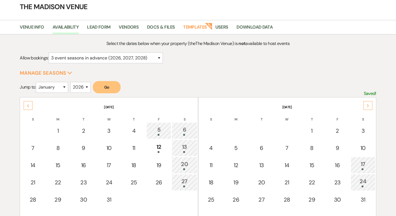
click at [367, 103] on div "Next" at bounding box center [368, 105] width 9 height 9
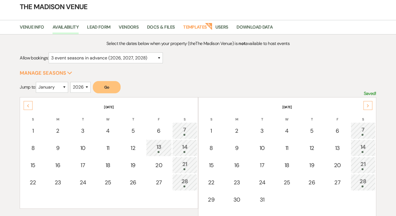
click at [367, 103] on div "Next" at bounding box center [368, 105] width 9 height 9
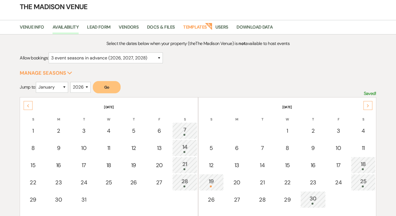
click at [367, 103] on div "Next" at bounding box center [368, 105] width 9 height 9
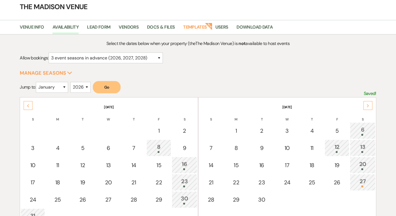
click at [367, 103] on div "Next" at bounding box center [368, 105] width 9 height 9
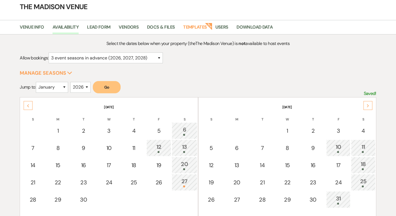
click at [367, 103] on div "Next" at bounding box center [368, 105] width 9 height 9
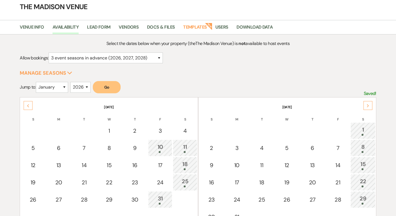
click at [367, 103] on div "Next" at bounding box center [368, 105] width 9 height 9
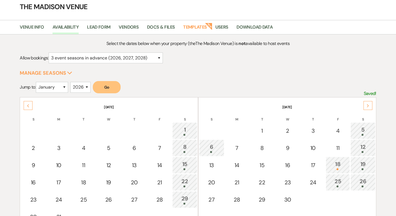
click at [22, 106] on th "[DATE]" at bounding box center [109, 104] width 177 height 12
click at [23, 106] on th "[DATE]" at bounding box center [109, 104] width 177 height 12
click at [27, 105] on icon "Previous" at bounding box center [28, 105] width 3 height 3
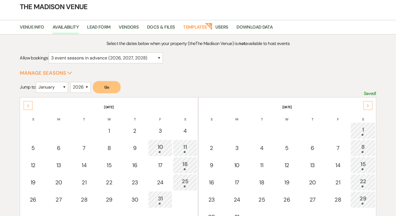
click at [27, 105] on icon "Previous" at bounding box center [28, 105] width 3 height 3
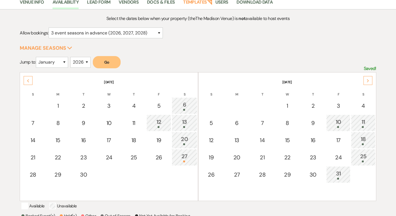
scroll to position [61, 0]
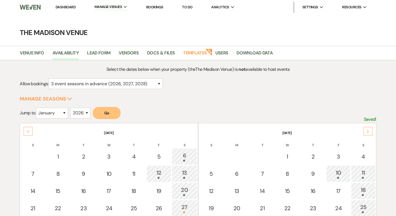
select select "3"
select select "2026"
